Goal: Register for event/course

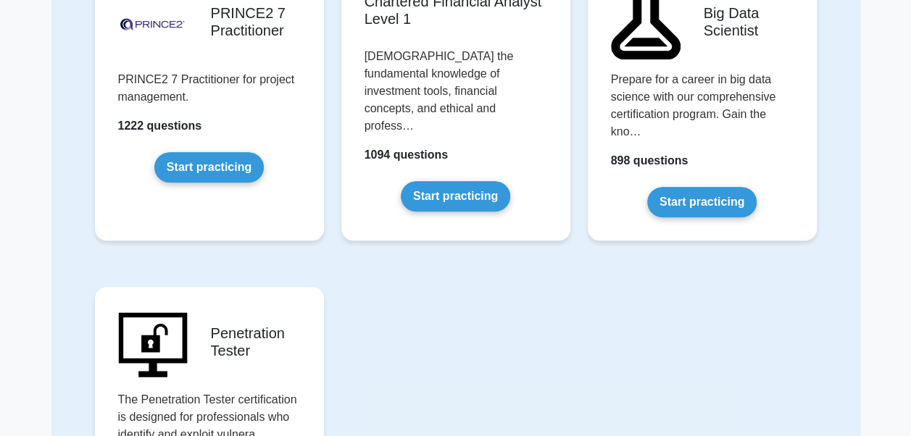
scroll to position [3027, 0]
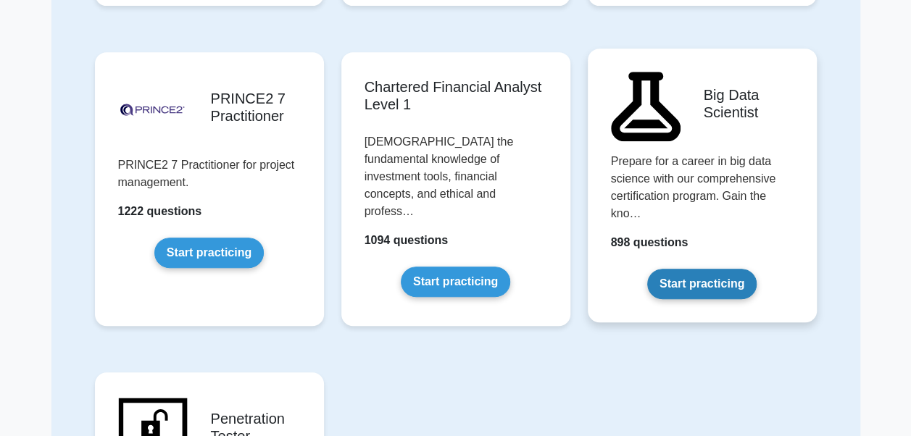
click at [722, 269] on link "Start practicing" at bounding box center [701, 284] width 109 height 30
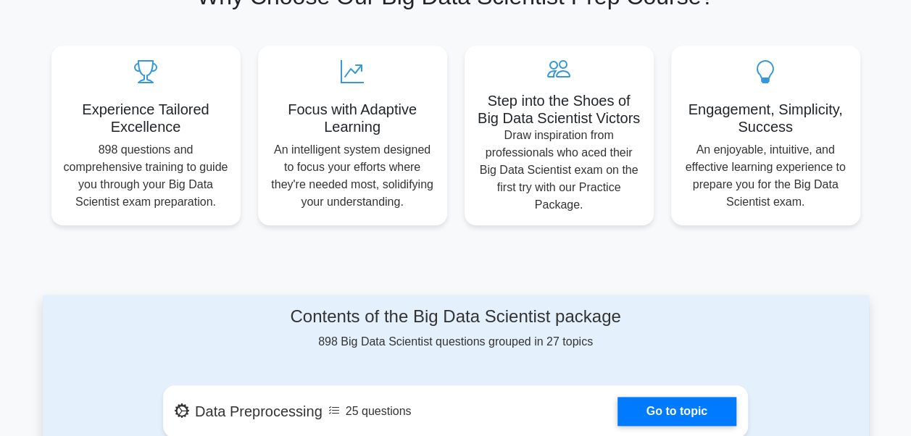
scroll to position [512, 0]
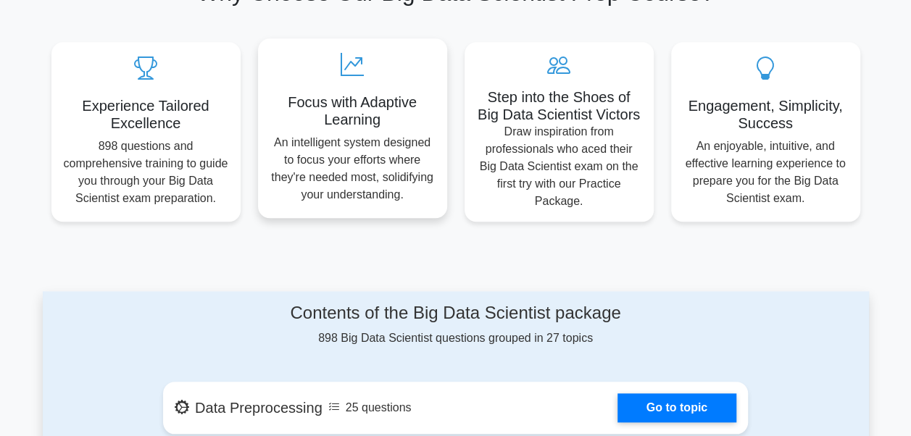
click at [387, 183] on p "An intelligent system designed to focus your efforts where they're needed most,…" at bounding box center [353, 169] width 166 height 70
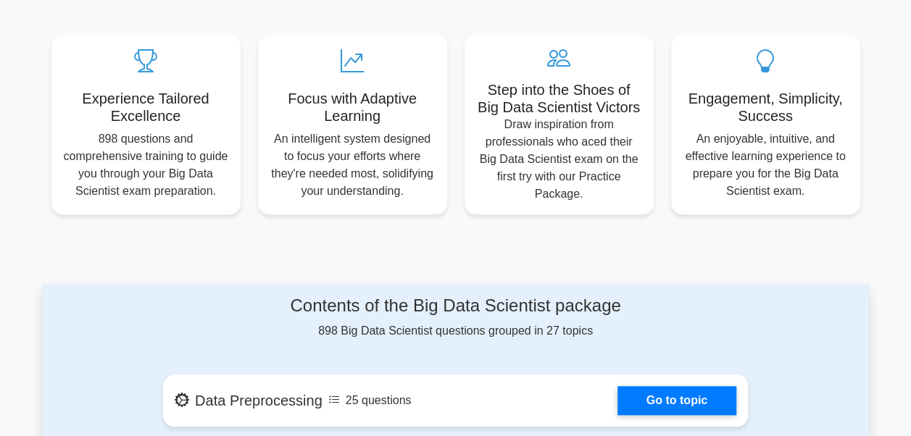
drag, startPoint x: 906, startPoint y: 427, endPoint x: 913, endPoint y: 422, distance: 8.5
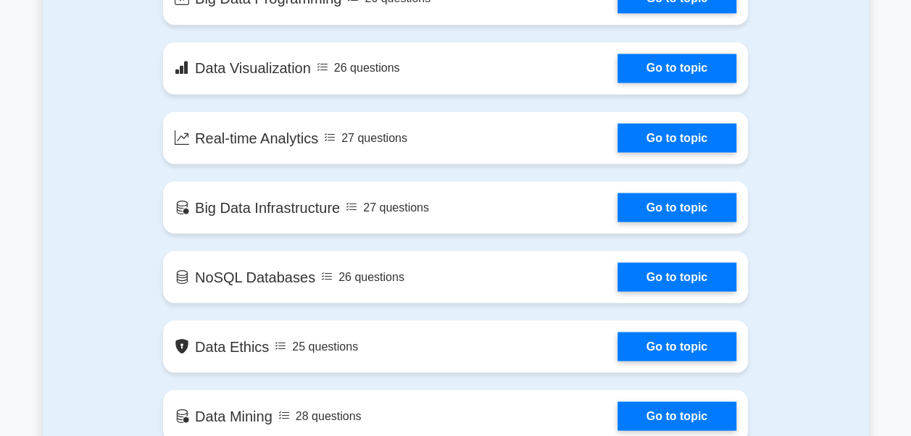
scroll to position [1272, 0]
